Goal: Task Accomplishment & Management: Manage account settings

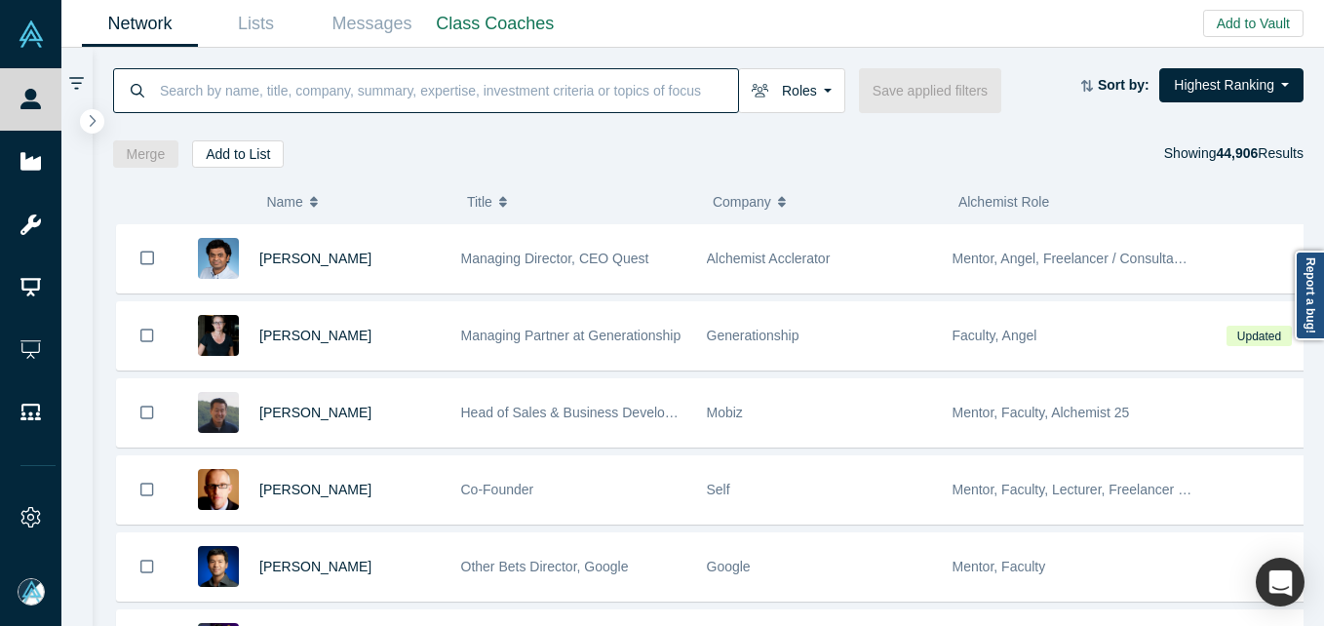
click at [345, 85] on input at bounding box center [448, 90] width 580 height 46
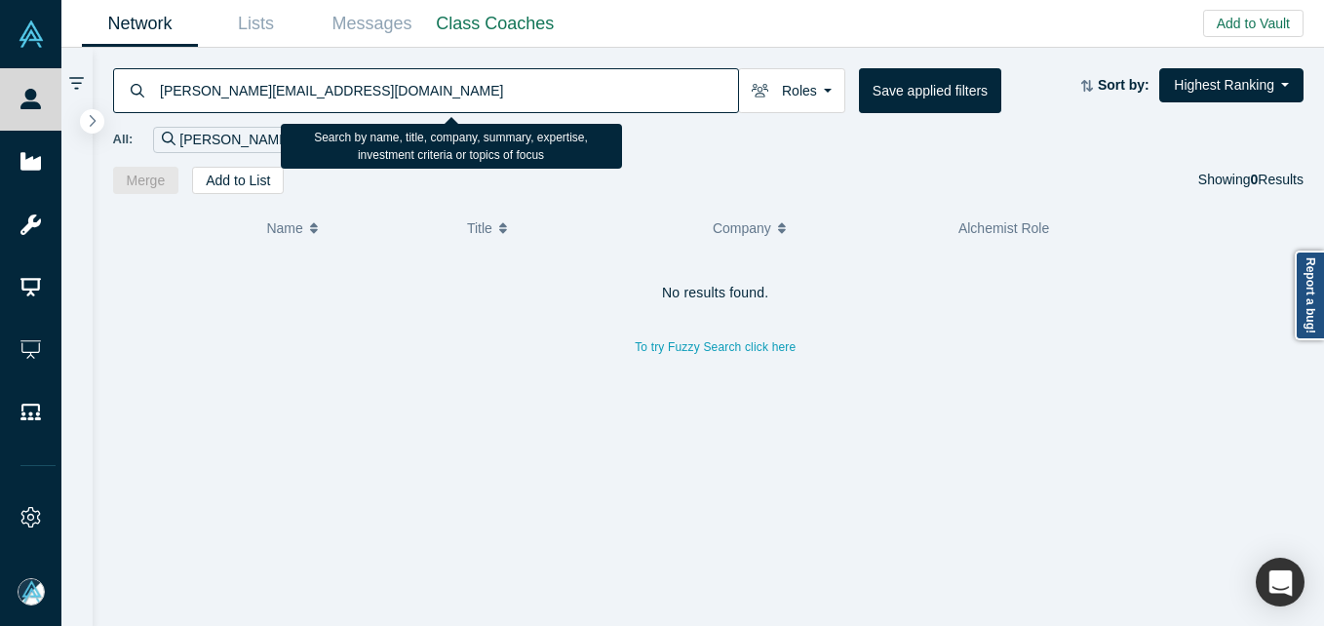
click at [362, 69] on input "[PERSON_NAME][EMAIL_ADDRESS][DOMAIN_NAME]" at bounding box center [448, 90] width 580 height 46
paste input "[EMAIL_ADDRESS][DOMAIN_NAME]"
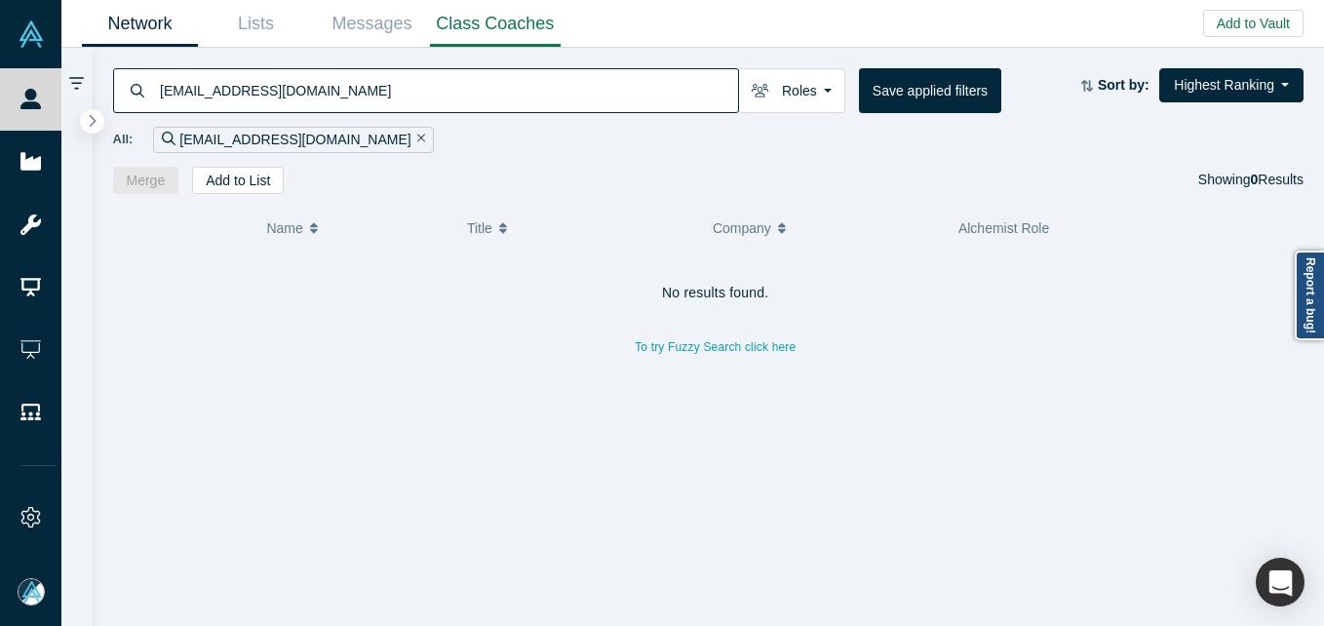
type input "[EMAIL_ADDRESS][DOMAIN_NAME]"
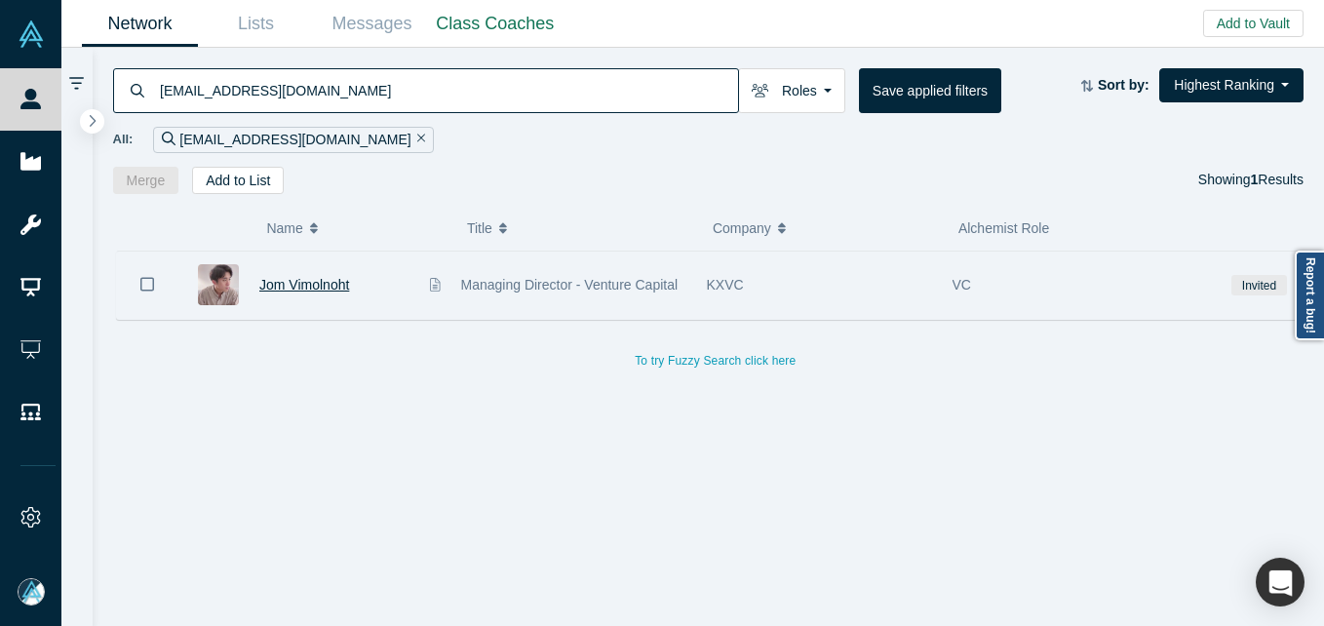
drag, startPoint x: 280, startPoint y: 287, endPoint x: 291, endPoint y: 289, distance: 10.9
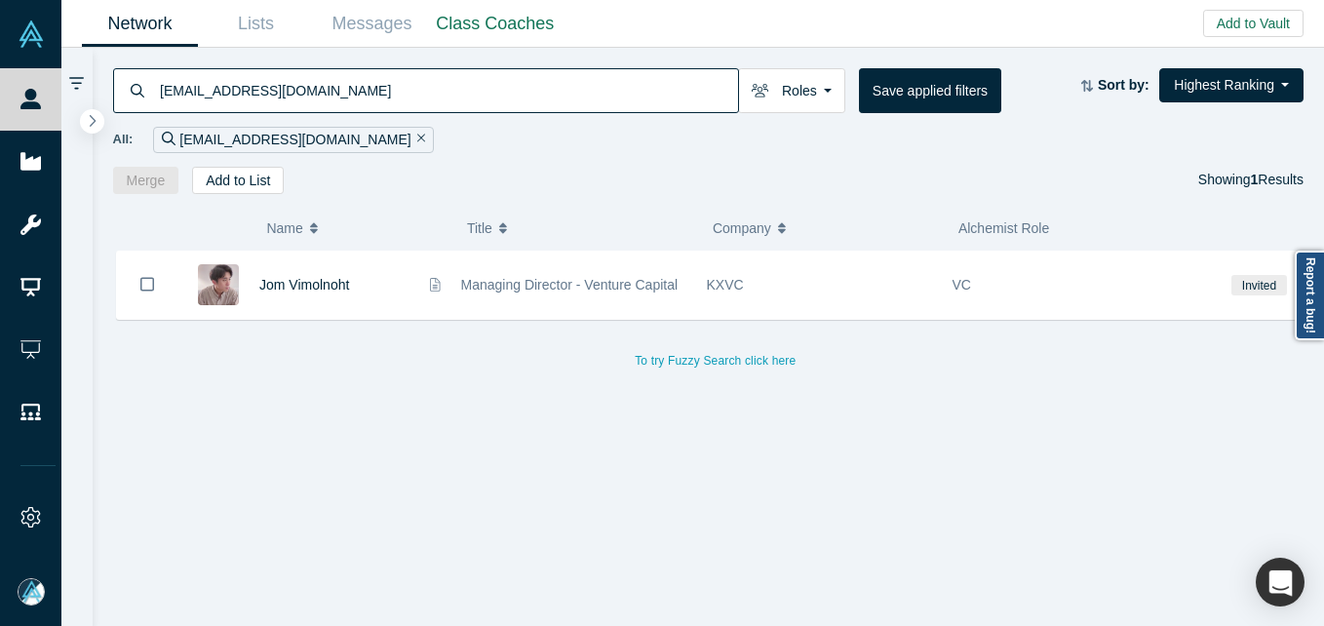
click at [280, 288] on span "Jom Vimolnoht" at bounding box center [304, 285] width 90 height 16
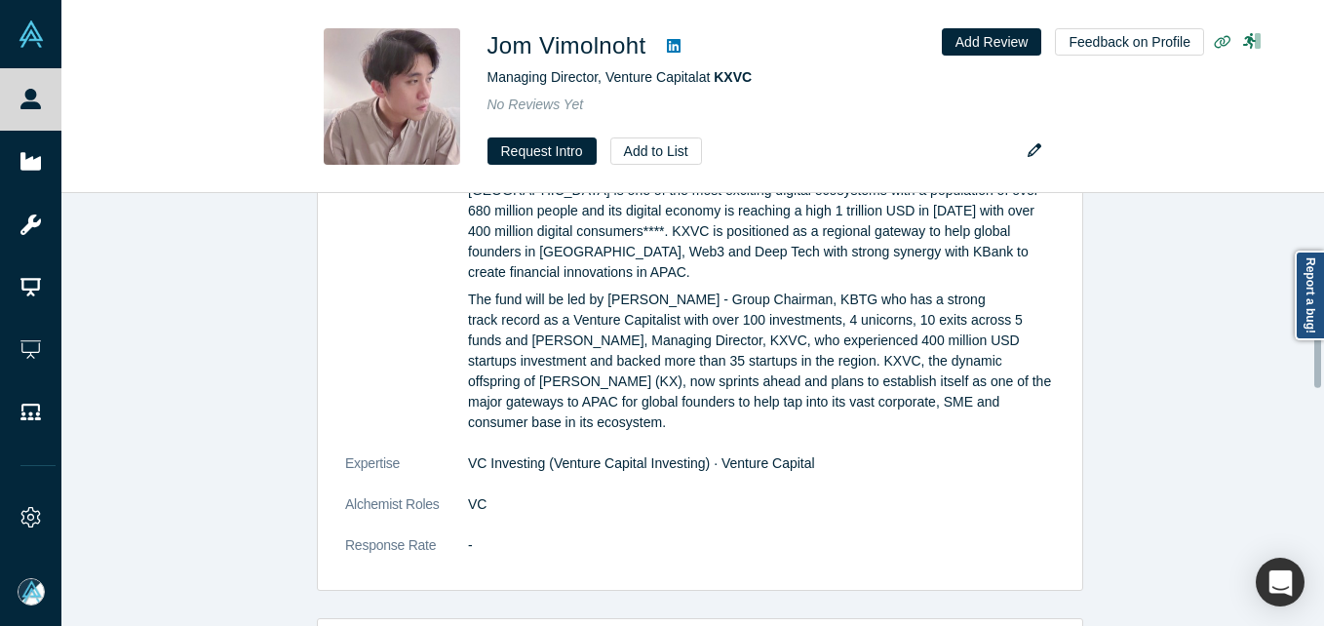
scroll to position [1231, 0]
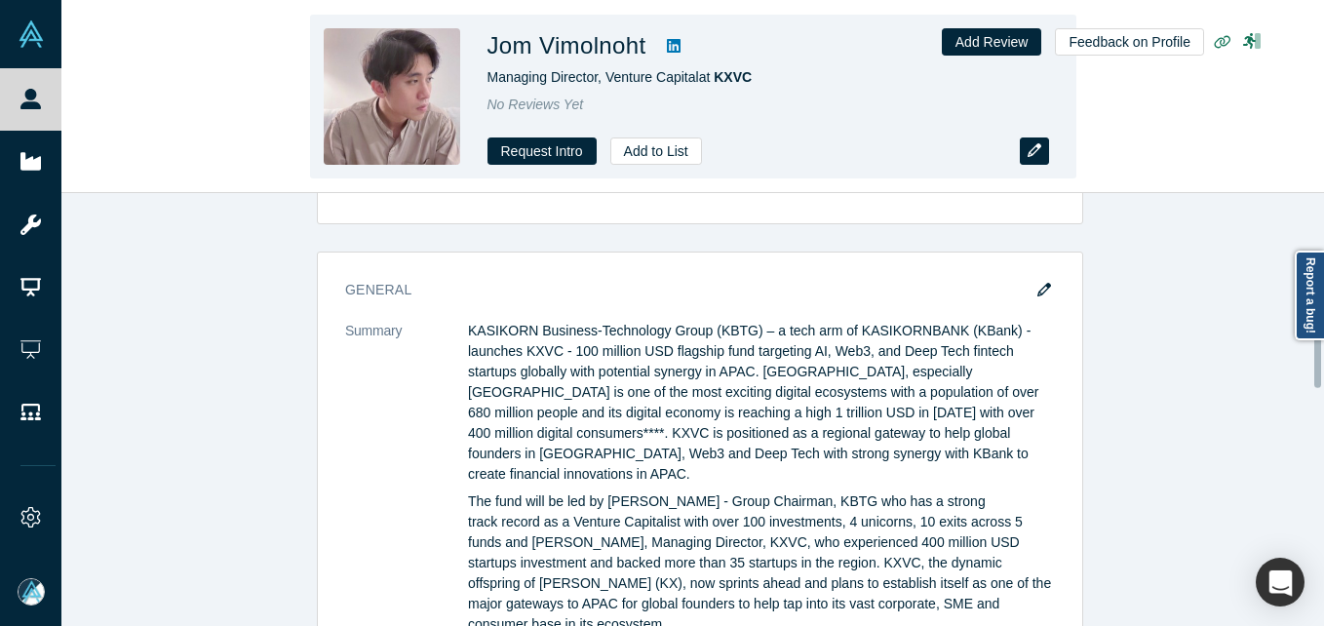
click at [1033, 146] on icon "button" at bounding box center [1035, 150] width 14 height 14
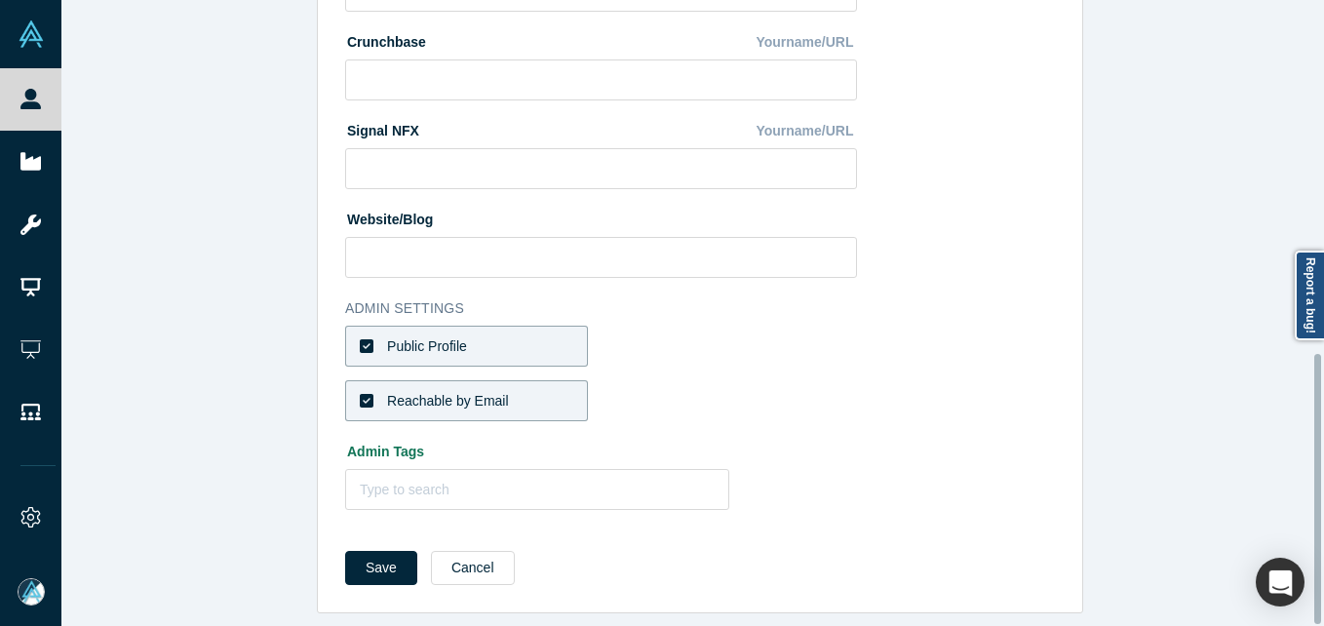
scroll to position [820, 0]
drag, startPoint x: 499, startPoint y: 321, endPoint x: 495, endPoint y: 336, distance: 16.1
click at [497, 326] on label "Public Profile" at bounding box center [466, 346] width 243 height 41
click at [0, 0] on input "Public Profile" at bounding box center [0, 0] width 0 height 0
drag, startPoint x: 494, startPoint y: 367, endPoint x: 567, endPoint y: 369, distance: 73.2
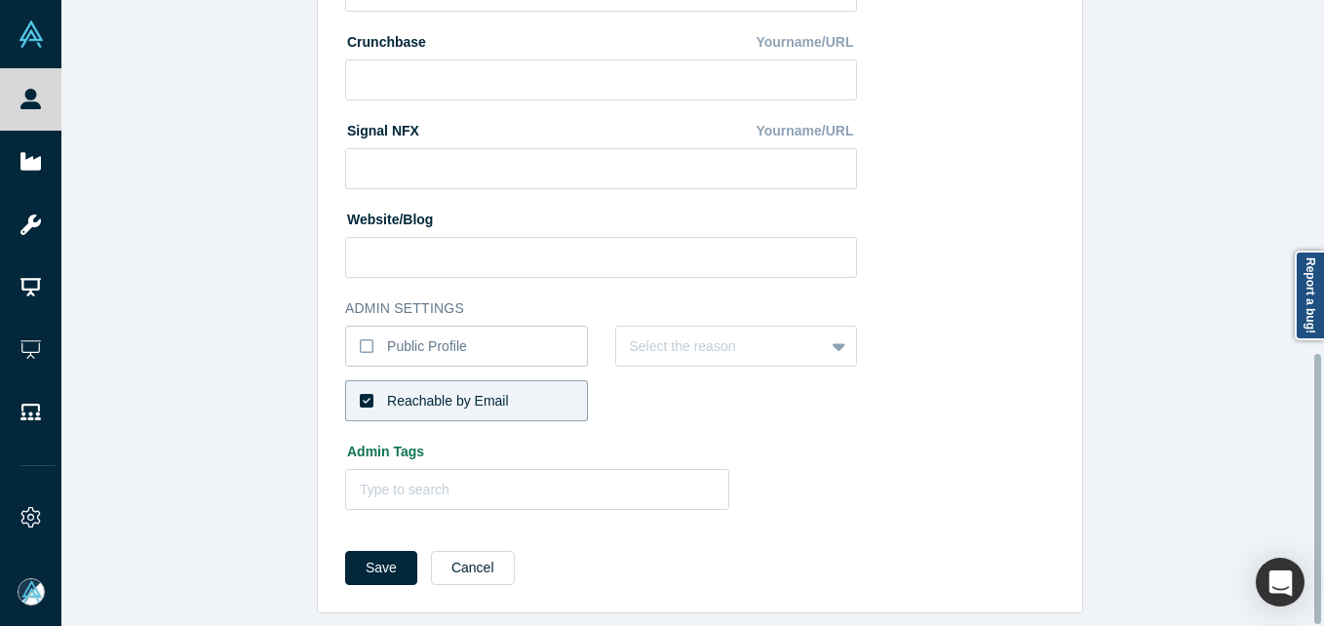
click at [495, 380] on label "Reachable by Email" at bounding box center [466, 400] width 243 height 41
click at [0, 0] on input "Reachable by Email" at bounding box center [0, 0] width 0 height 0
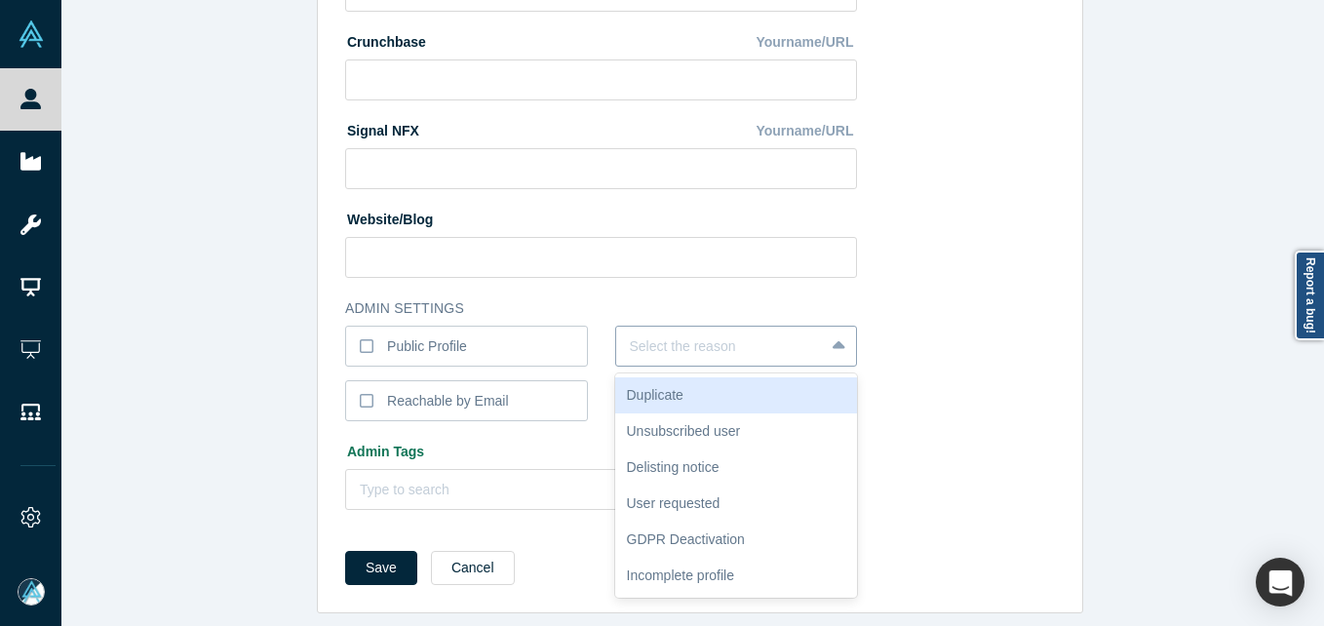
click at [680, 334] on div at bounding box center [720, 346] width 181 height 24
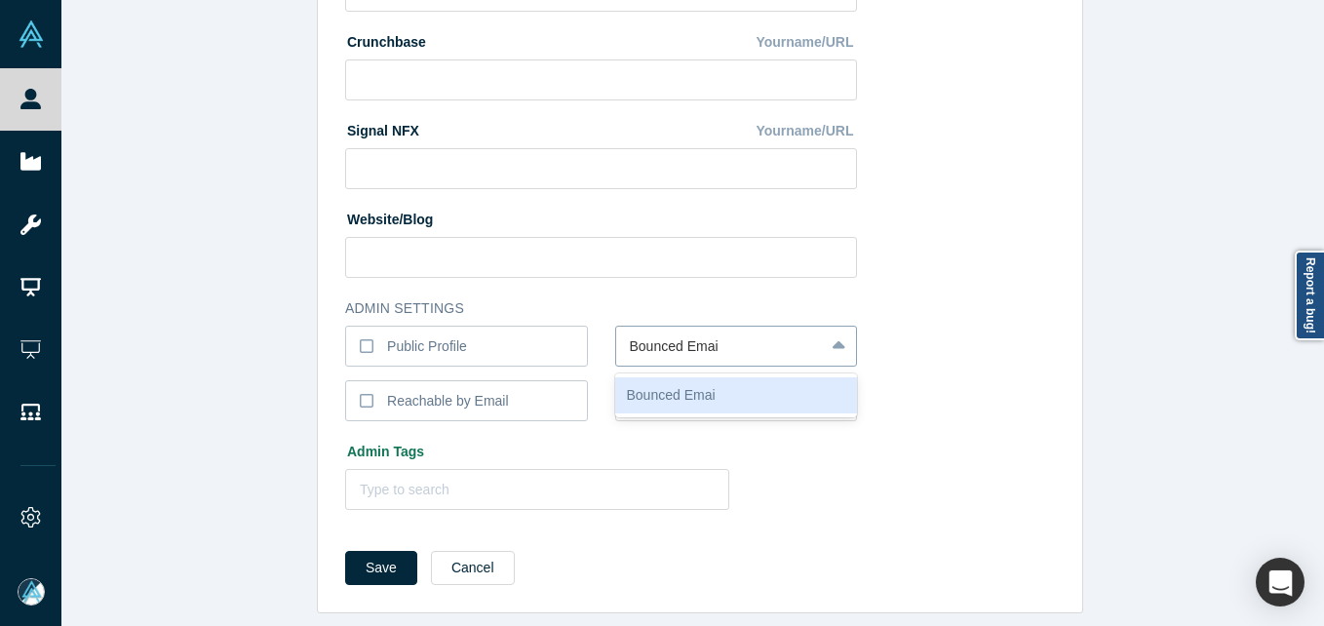
type input "Bounced Email"
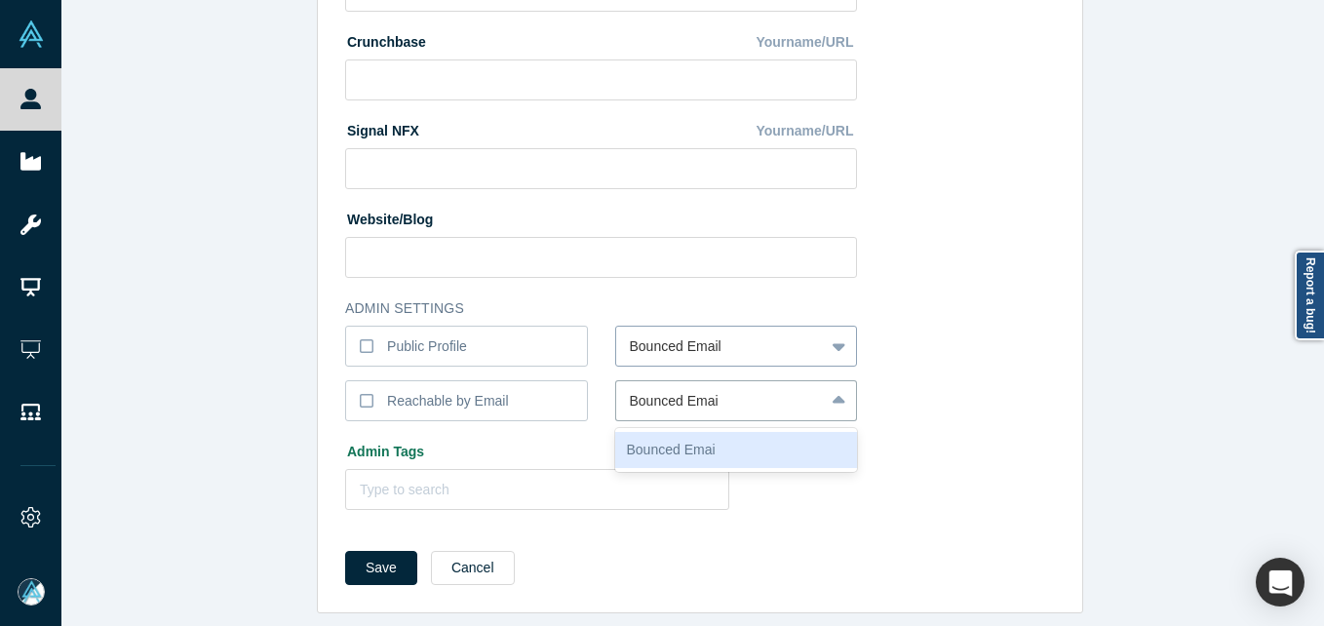
type input "Bounced Email"
click at [345, 551] on button "Save" at bounding box center [381, 568] width 72 height 34
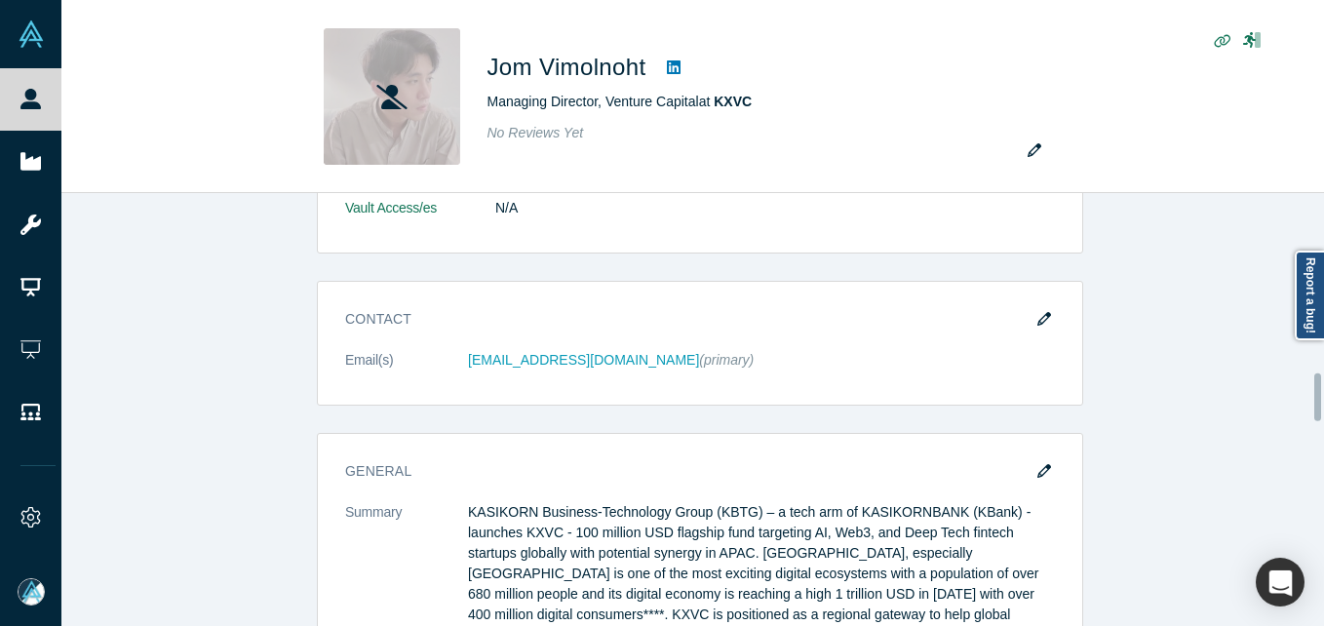
scroll to position [0, 0]
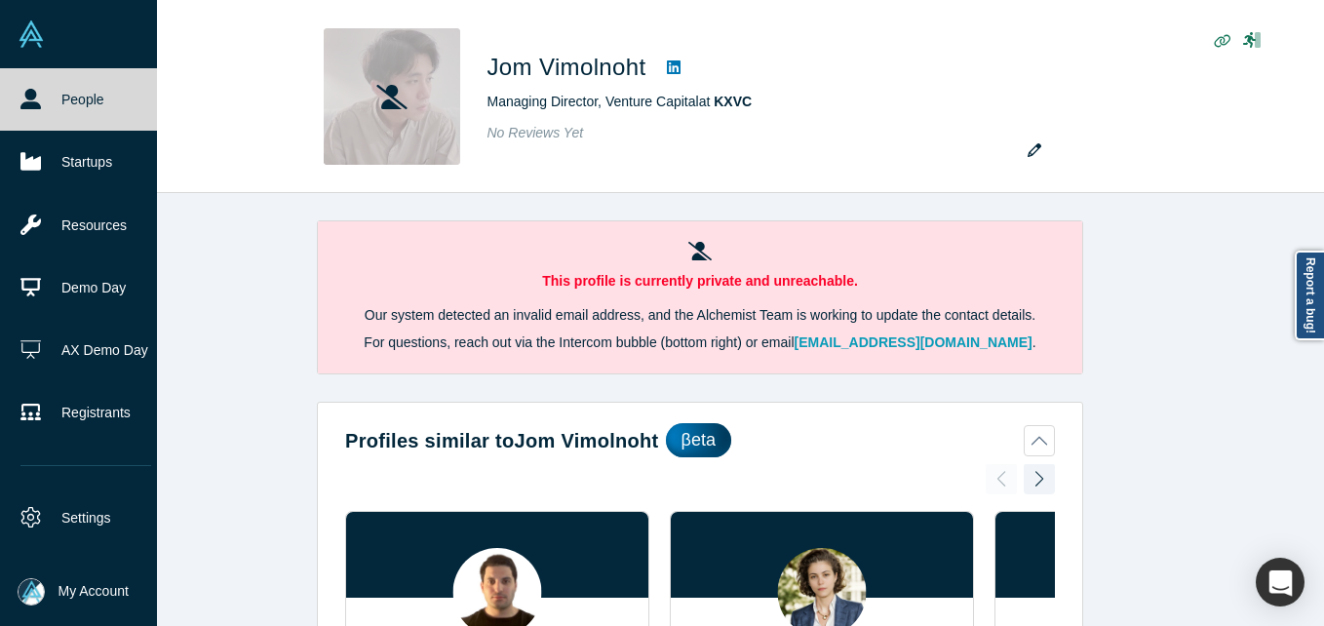
click at [29, 104] on icon at bounding box center [30, 99] width 20 height 20
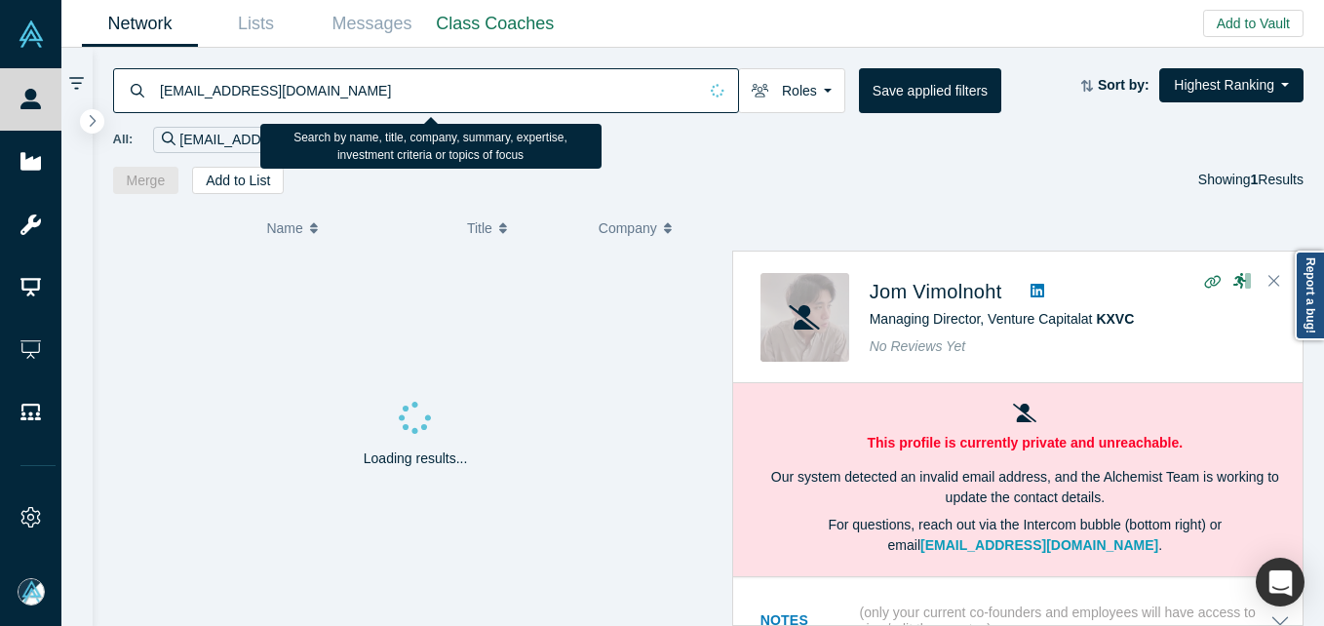
click at [386, 79] on input "[EMAIL_ADDRESS][DOMAIN_NAME]" at bounding box center [427, 90] width 539 height 46
paste input "[EMAIL_ADDRESS][DOMAIN_NAME]"
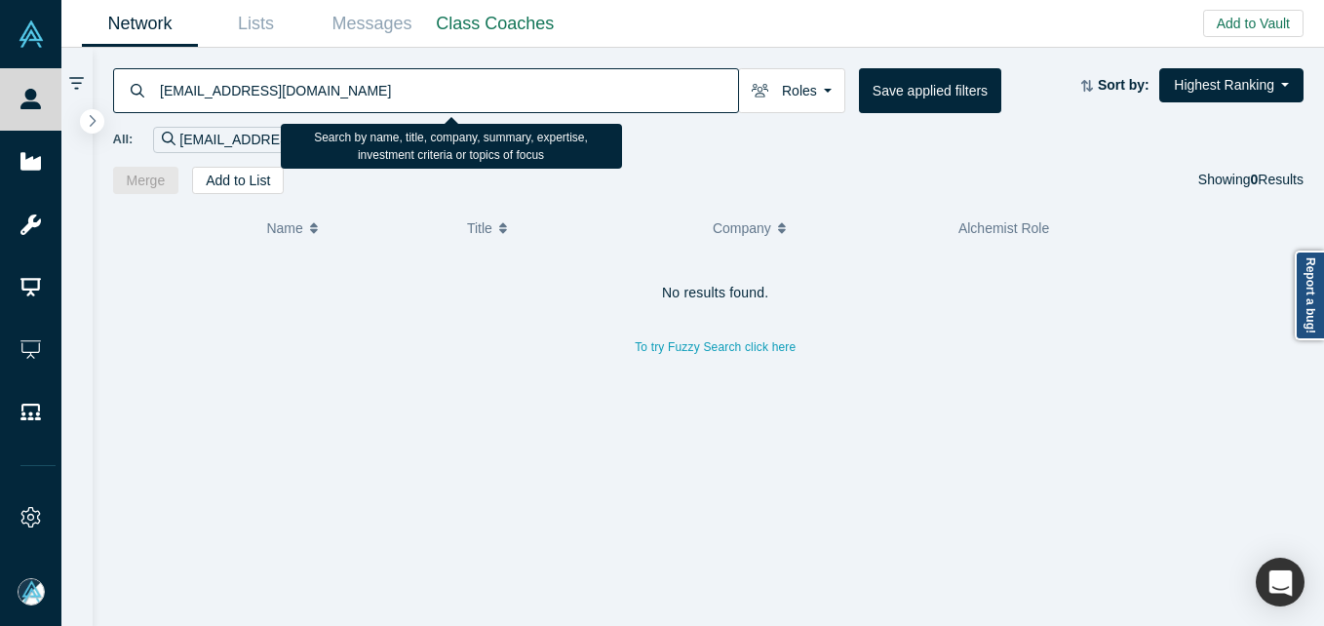
click at [420, 87] on input "[EMAIL_ADDRESS][DOMAIN_NAME]" at bounding box center [448, 90] width 580 height 46
paste input "[EMAIL_ADDRESS][DOMAIN_NAME]"
click at [420, 87] on input "[EMAIL_ADDRESS][DOMAIN_NAME]" at bounding box center [448, 90] width 580 height 46
type input "[PERSON_NAME][EMAIL_ADDRESS][DOMAIN_NAME]"
